Goal: Check status

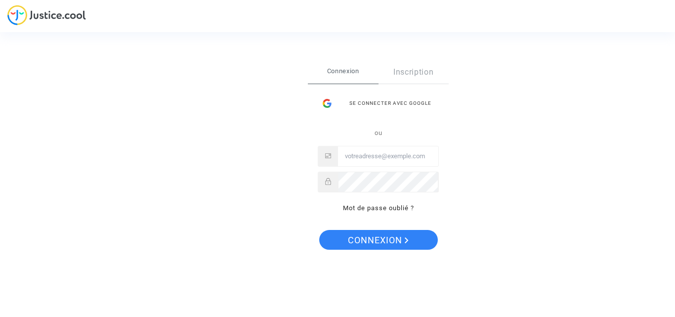
type input "[EMAIL_ADDRESS][DOMAIN_NAME]"
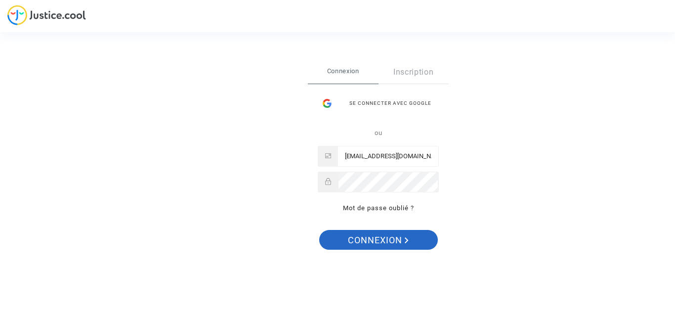
click at [366, 237] on span "Connexion" at bounding box center [378, 240] width 61 height 21
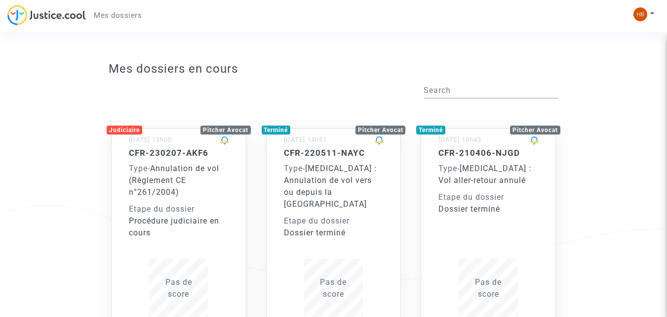
click at [157, 177] on span "Annulation de vol (Règlement CE n°261/2004)" at bounding box center [174, 179] width 90 height 33
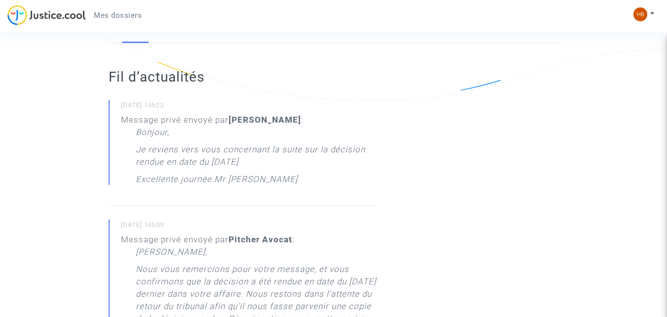
scroll to position [198, 0]
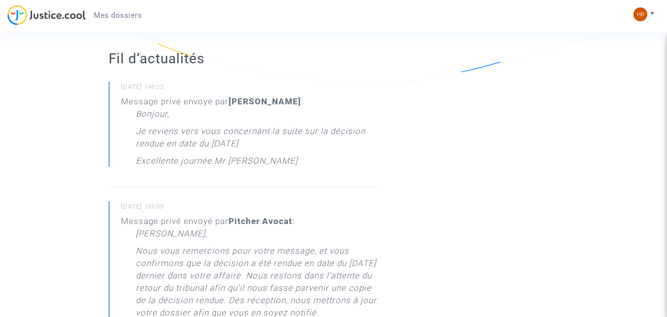
drag, startPoint x: 232, startPoint y: 136, endPoint x: 260, endPoint y: 151, distance: 31.4
click at [260, 151] on p "Je reviens vers vous concernant la suite sur la décision rendue en date du 15 m…" at bounding box center [257, 140] width 243 height 30
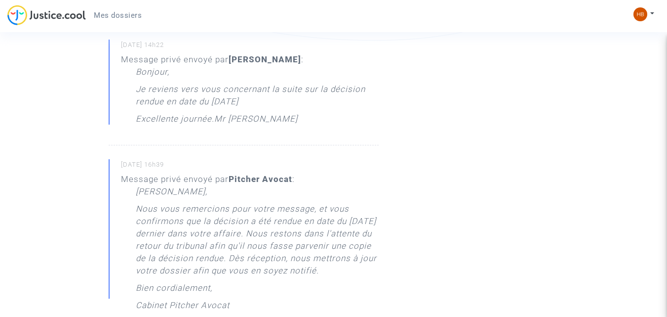
scroll to position [296, 0]
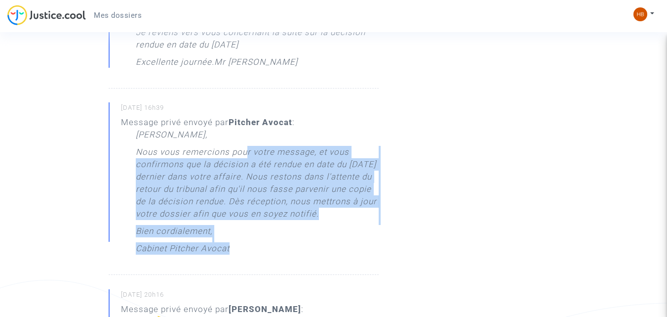
drag, startPoint x: 244, startPoint y: 152, endPoint x: 307, endPoint y: 254, distance: 119.5
click at [307, 254] on div "Cher Monsieur, Nous vous remercions pour votre message, et vous confirmons que …" at bounding box center [257, 193] width 243 height 131
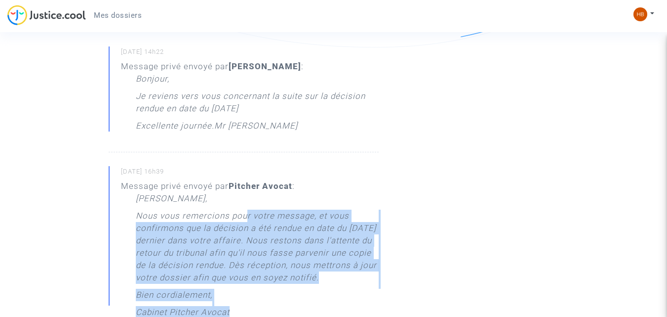
scroll to position [99, 0]
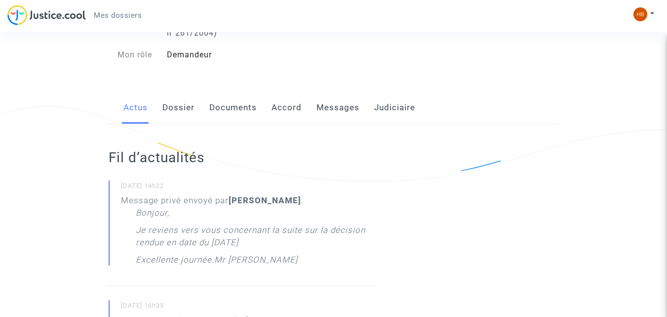
drag, startPoint x: 124, startPoint y: 183, endPoint x: 322, endPoint y: 124, distance: 206.6
click at [199, 191] on small "31/03/2025 - 14h22" at bounding box center [250, 187] width 258 height 13
click at [350, 109] on link "Messages" at bounding box center [338, 107] width 43 height 33
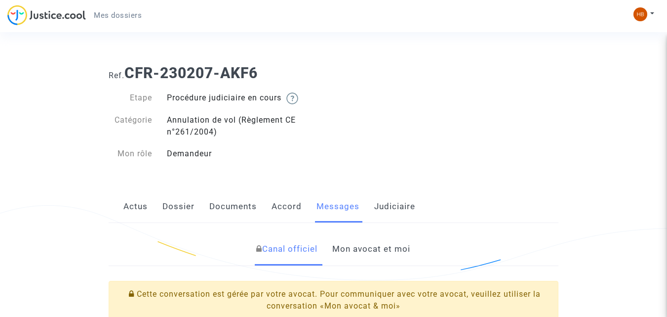
click at [403, 201] on link "Judiciaire" at bounding box center [394, 206] width 41 height 33
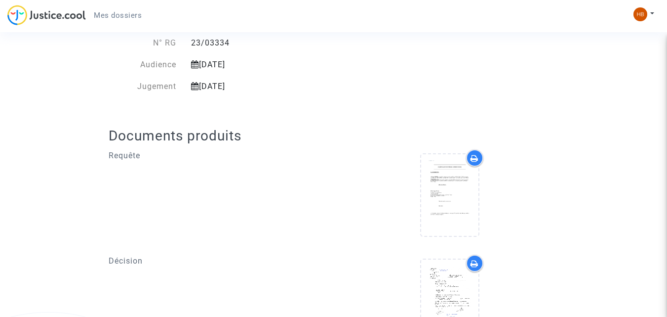
scroll to position [180, 0]
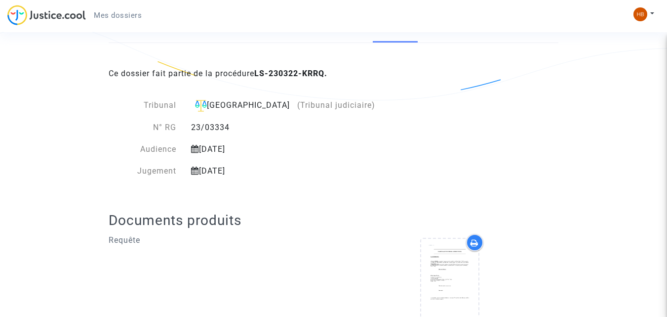
drag, startPoint x: 210, startPoint y: 149, endPoint x: 260, endPoint y: 157, distance: 50.9
click at [260, 157] on div "Tribunal Paris (Tribunal judiciaire) N° RG 23/03334 Audience 2 février 2024 Jug…" at bounding box center [259, 138] width 300 height 78
